Goal: Information Seeking & Learning: Learn about a topic

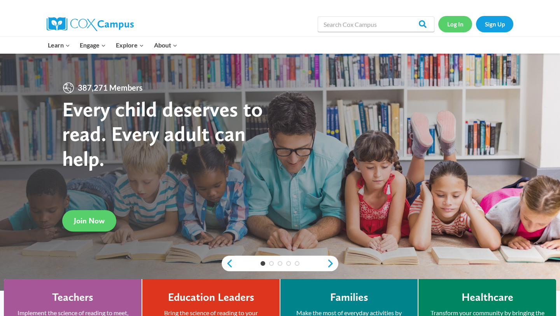
click at [459, 25] on link "Log In" at bounding box center [455, 24] width 34 height 16
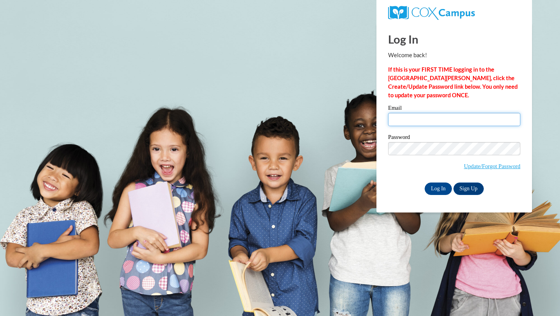
click at [439, 119] on input "Email" at bounding box center [454, 119] width 132 height 13
type input "mjforb6323@ung.edu"
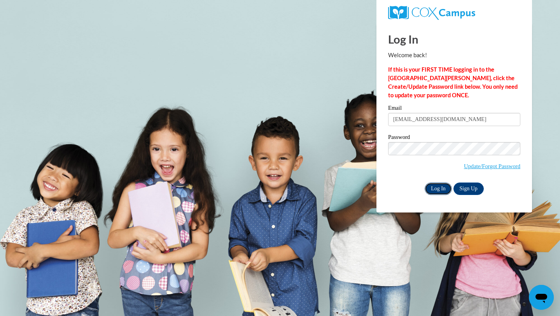
click at [445, 183] on input "Log In" at bounding box center [437, 188] width 27 height 12
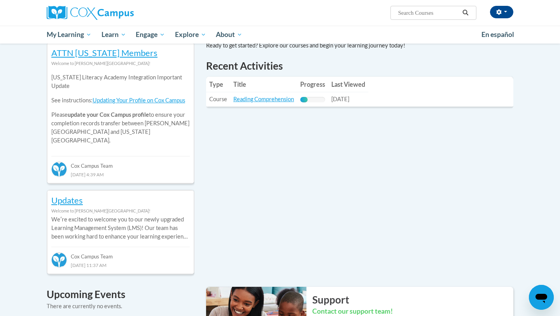
scroll to position [234, 0]
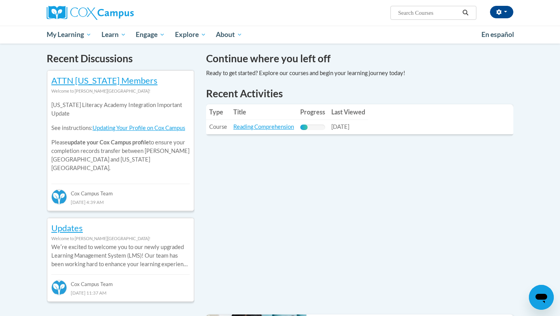
click at [264, 130] on td "Title: Reading Comprehension" at bounding box center [263, 127] width 67 height 14
click at [264, 127] on link "Reading Comprehension" at bounding box center [263, 126] width 61 height 7
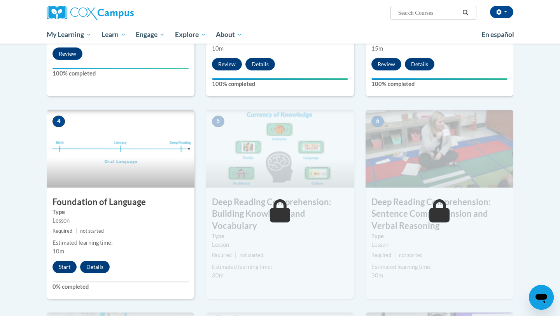
scroll to position [298, 0]
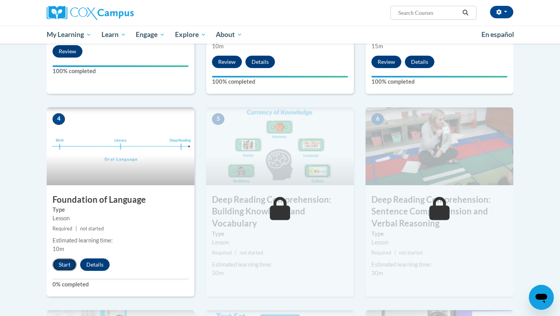
click at [59, 267] on button "Start" at bounding box center [64, 264] width 24 height 12
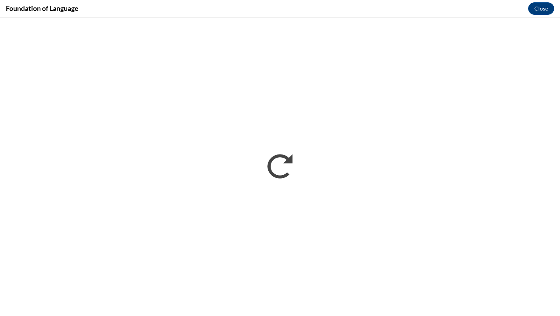
scroll to position [0, 0]
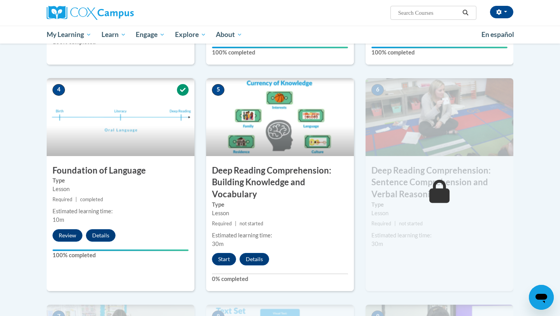
scroll to position [335, 0]
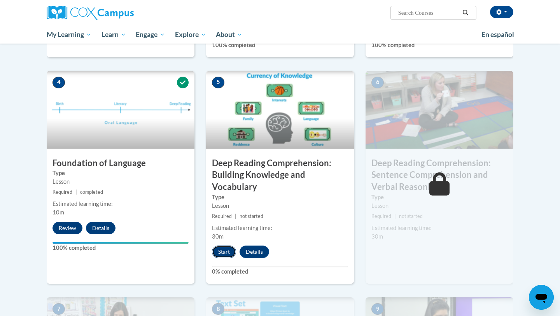
click at [228, 249] on button "Start" at bounding box center [224, 251] width 24 height 12
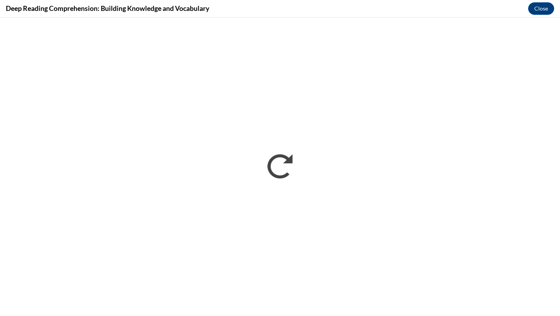
scroll to position [0, 0]
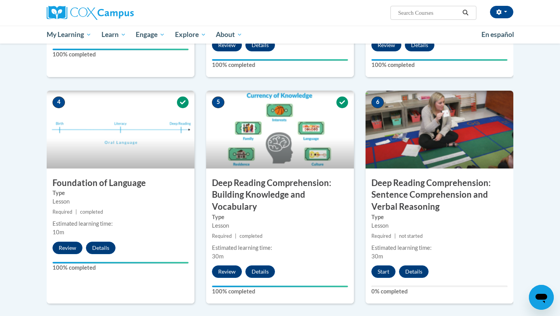
scroll to position [318, 0]
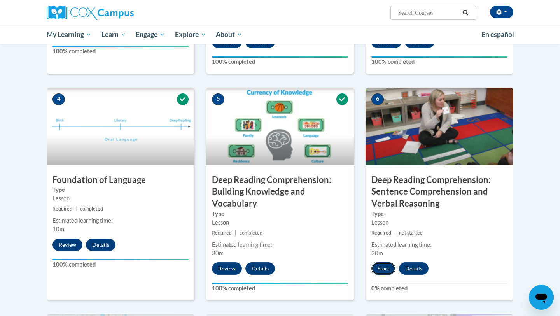
click at [380, 270] on button "Start" at bounding box center [383, 268] width 24 height 12
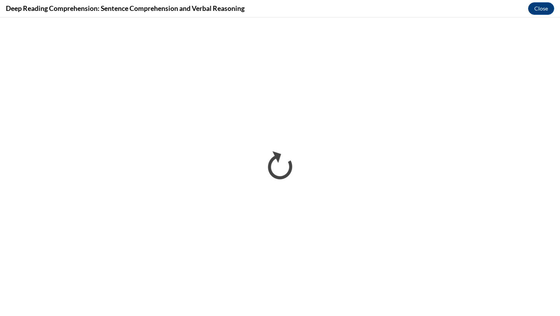
scroll to position [0, 0]
